Goal: Task Accomplishment & Management: Use online tool/utility

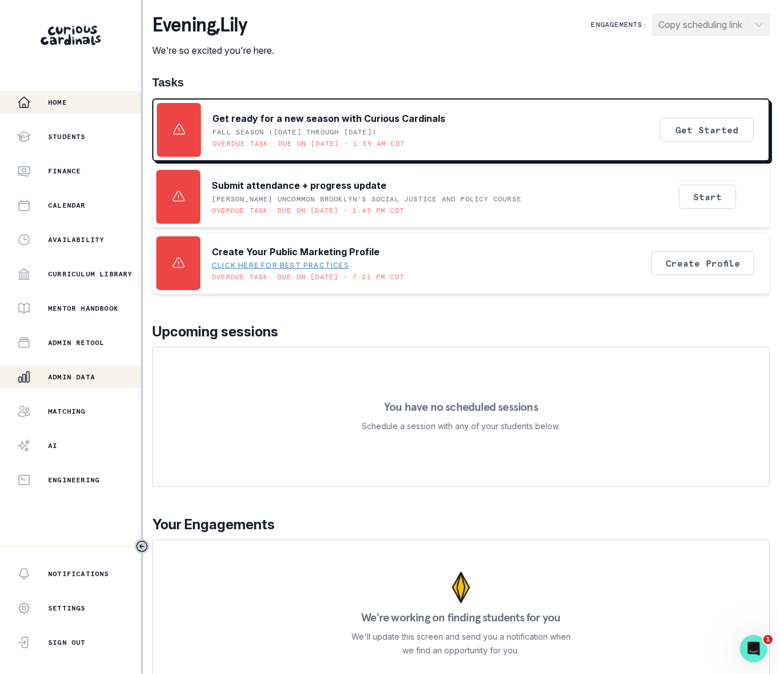
click at [81, 380] on p "Admin Data" at bounding box center [71, 376] width 47 height 9
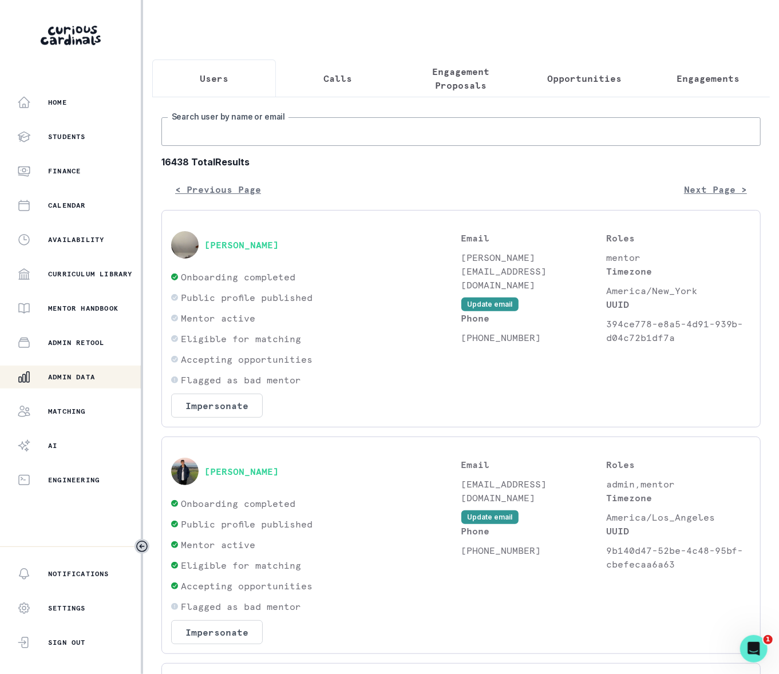
click at [227, 146] on input "Search user by name or email" at bounding box center [460, 131] width 599 height 29
paste input "[PERSON_NAME]"
type input "[PERSON_NAME]"
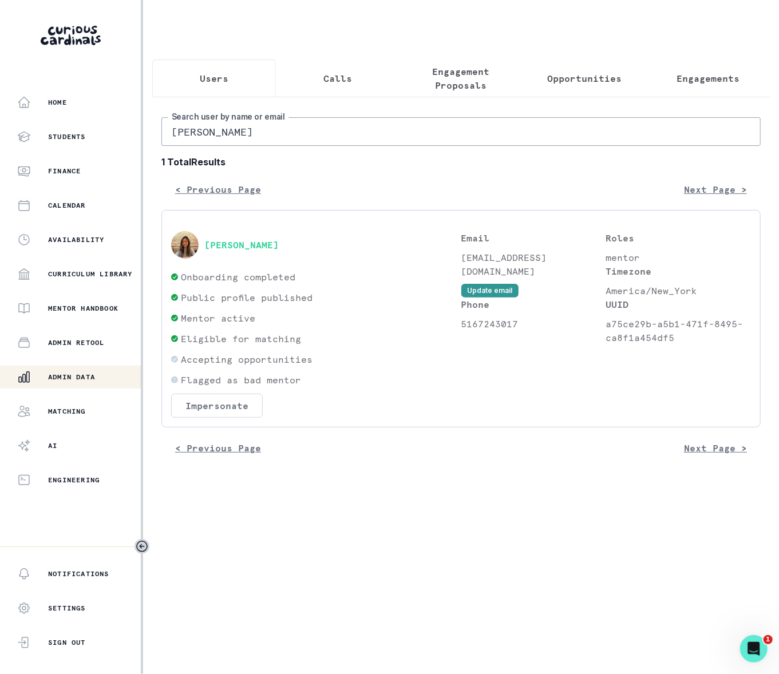
click at [204, 417] on button "Impersonate" at bounding box center [217, 406] width 92 height 24
click at [399, 346] on div "Eligible for matching" at bounding box center [316, 339] width 290 height 14
click at [244, 251] on button "[PERSON_NAME]" at bounding box center [241, 244] width 74 height 11
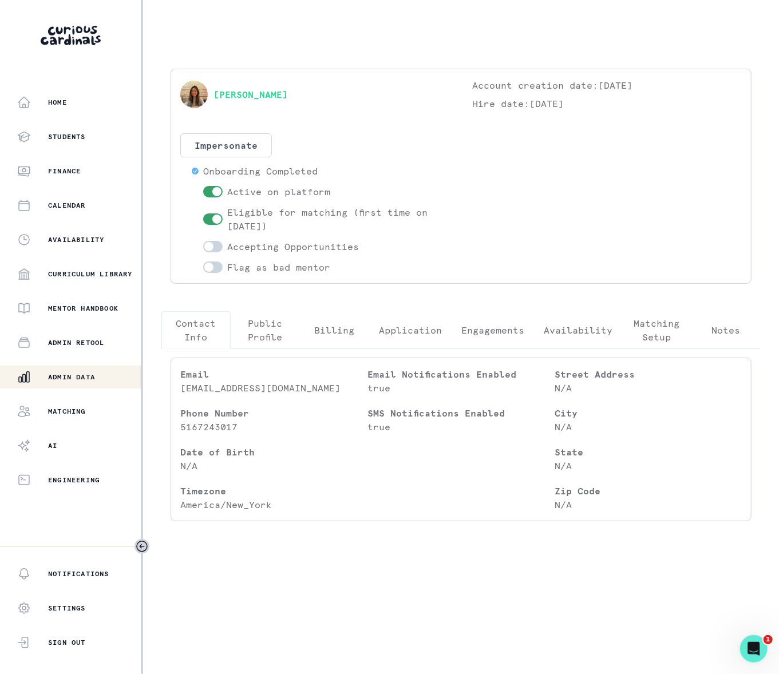
click at [485, 332] on p "Engagements" at bounding box center [492, 330] width 63 height 14
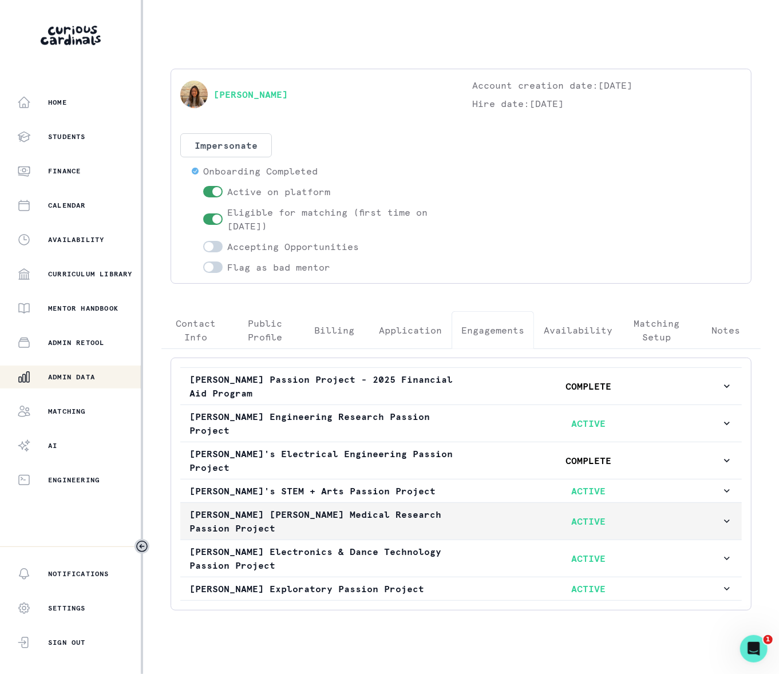
click at [724, 523] on icon "button" at bounding box center [727, 521] width 6 height 3
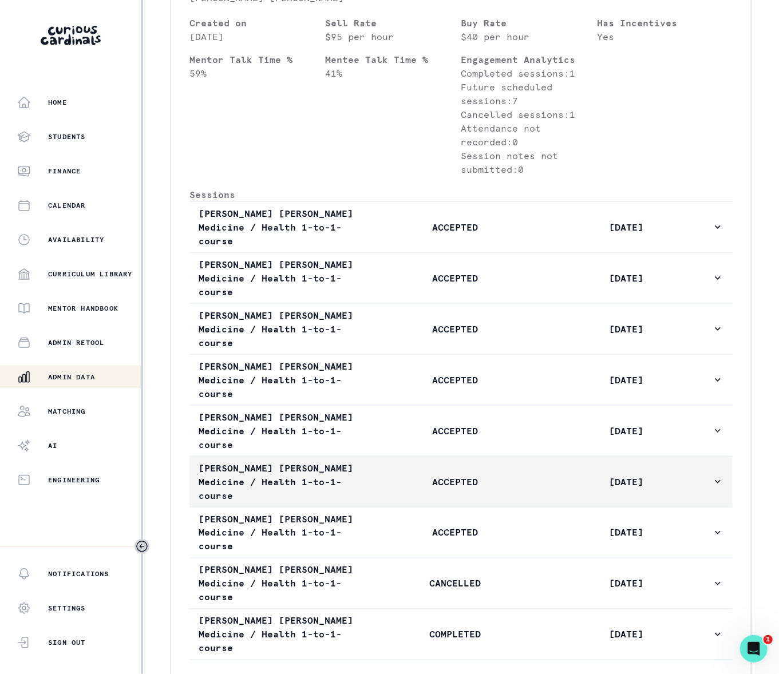
scroll to position [767, 0]
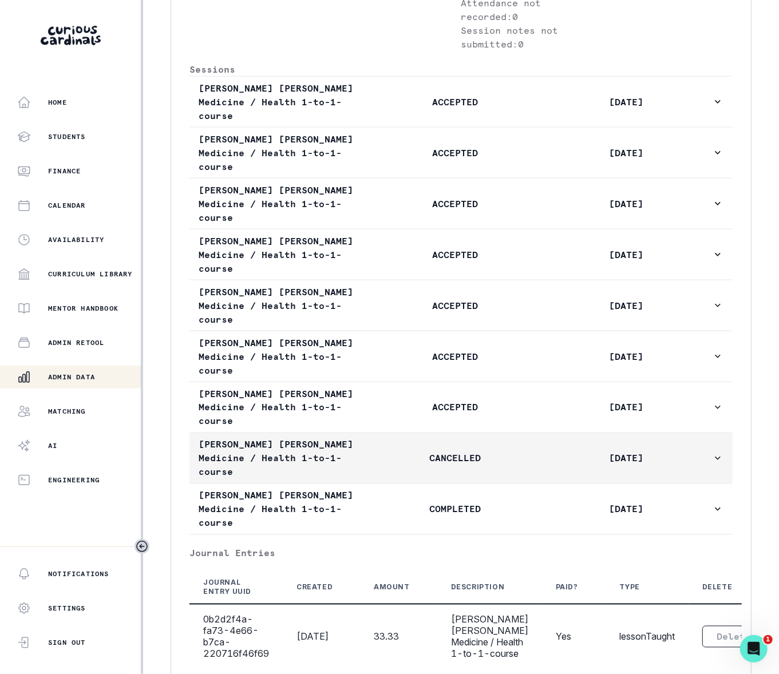
click at [712, 453] on icon "button" at bounding box center [717, 458] width 11 height 11
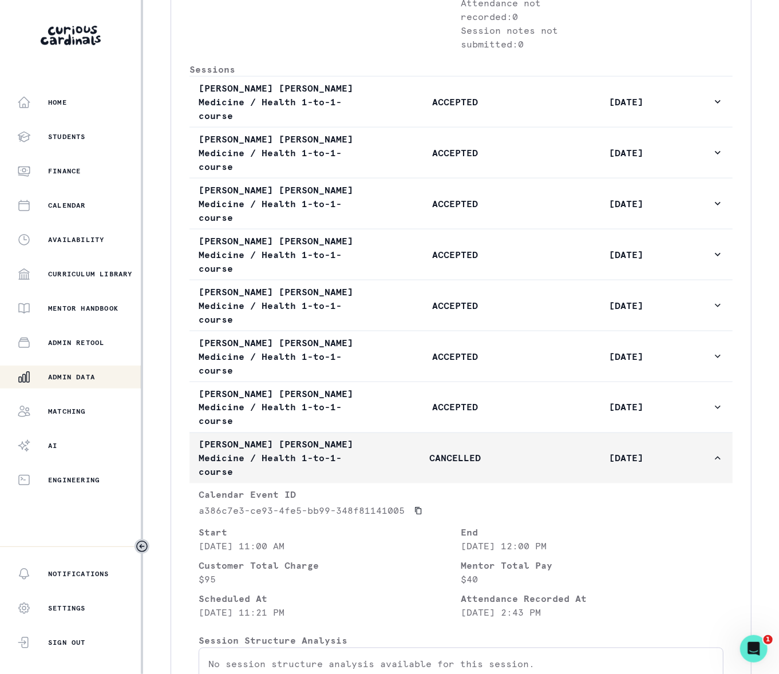
click at [715, 457] on icon "button" at bounding box center [718, 458] width 6 height 3
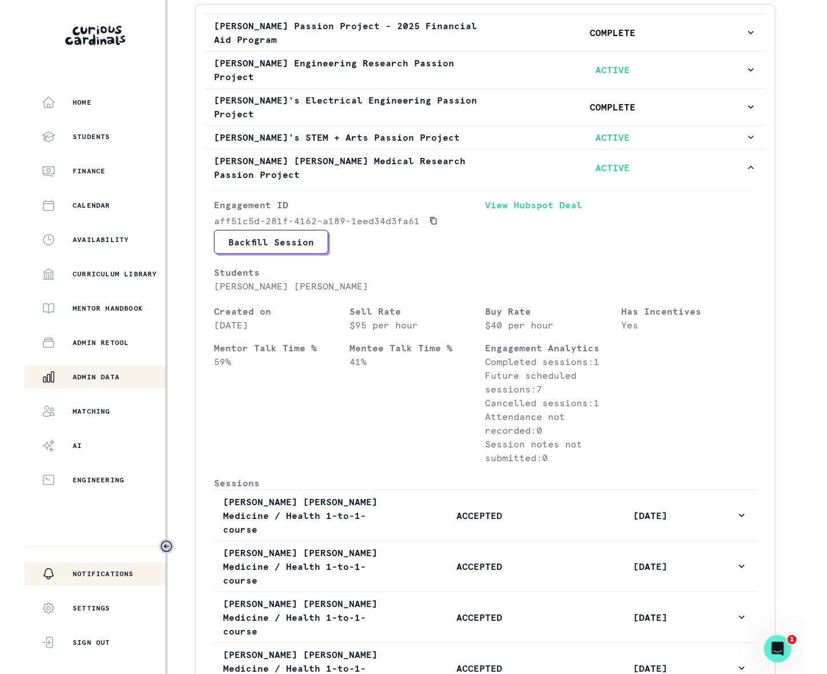
scroll to position [639, 0]
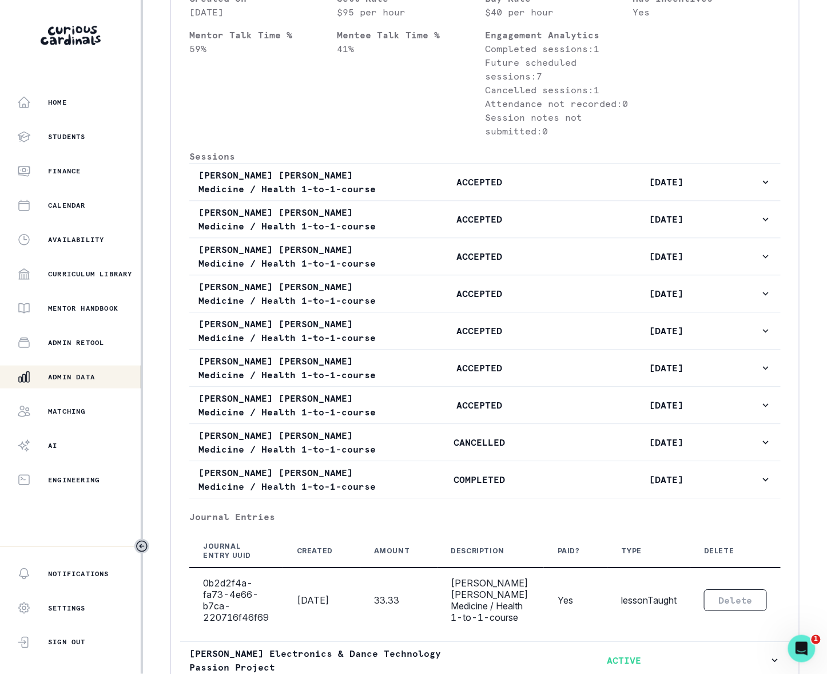
click at [80, 380] on p "Admin Data" at bounding box center [71, 376] width 47 height 9
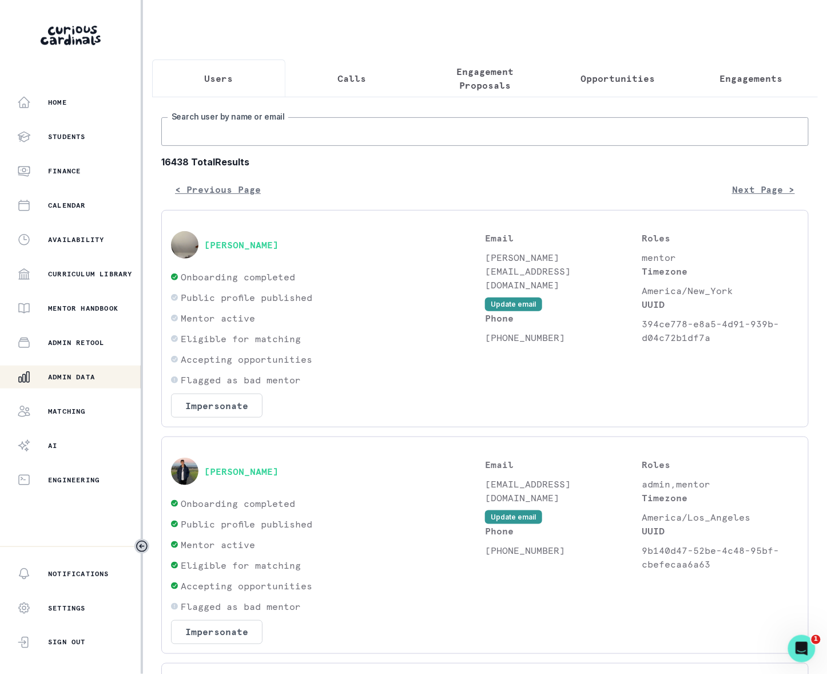
click at [175, 144] on input "Search user by name or email" at bounding box center [485, 131] width 648 height 29
type input "[PERSON_NAME]"
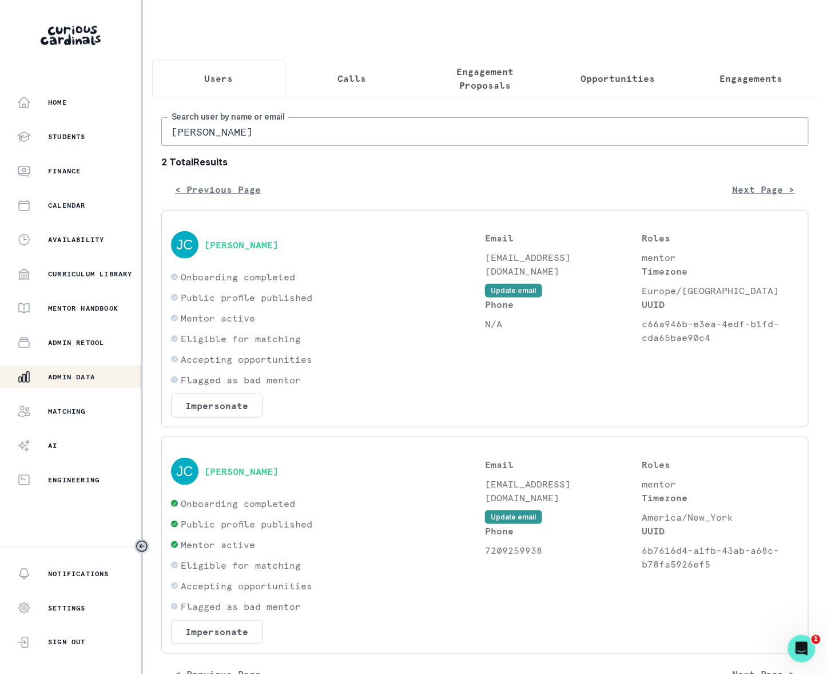
scroll to position [49, 0]
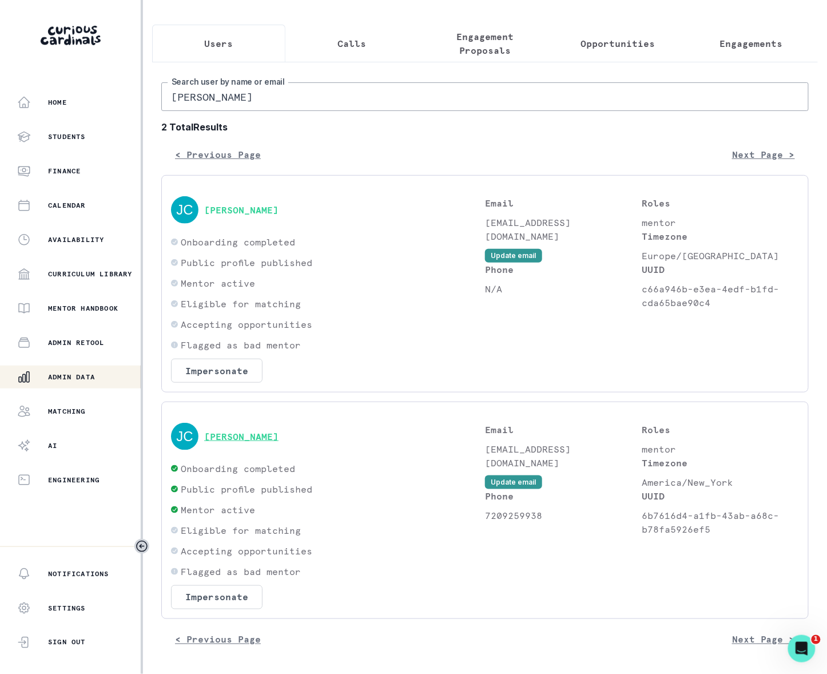
click at [232, 433] on button "[PERSON_NAME]" at bounding box center [241, 436] width 74 height 11
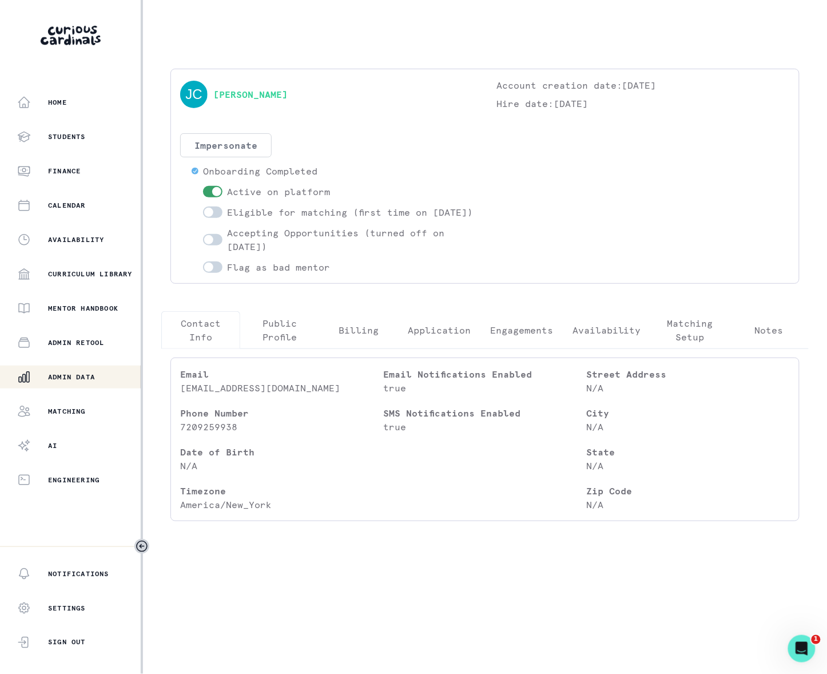
click at [227, 146] on button "Impersonate" at bounding box center [226, 145] width 92 height 24
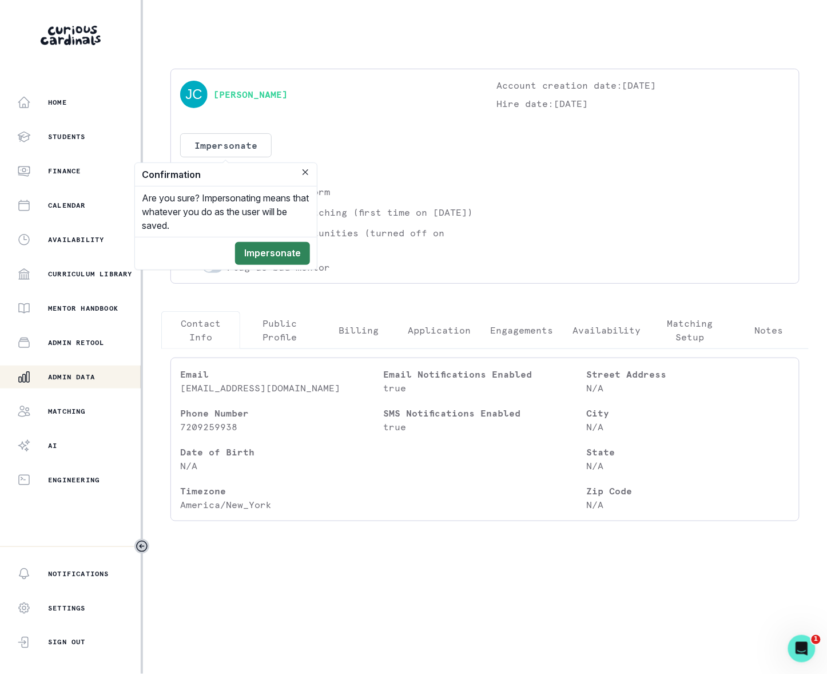
click at [271, 248] on button "Impersonate" at bounding box center [272, 253] width 75 height 23
